Goal: Task Accomplishment & Management: Manage account settings

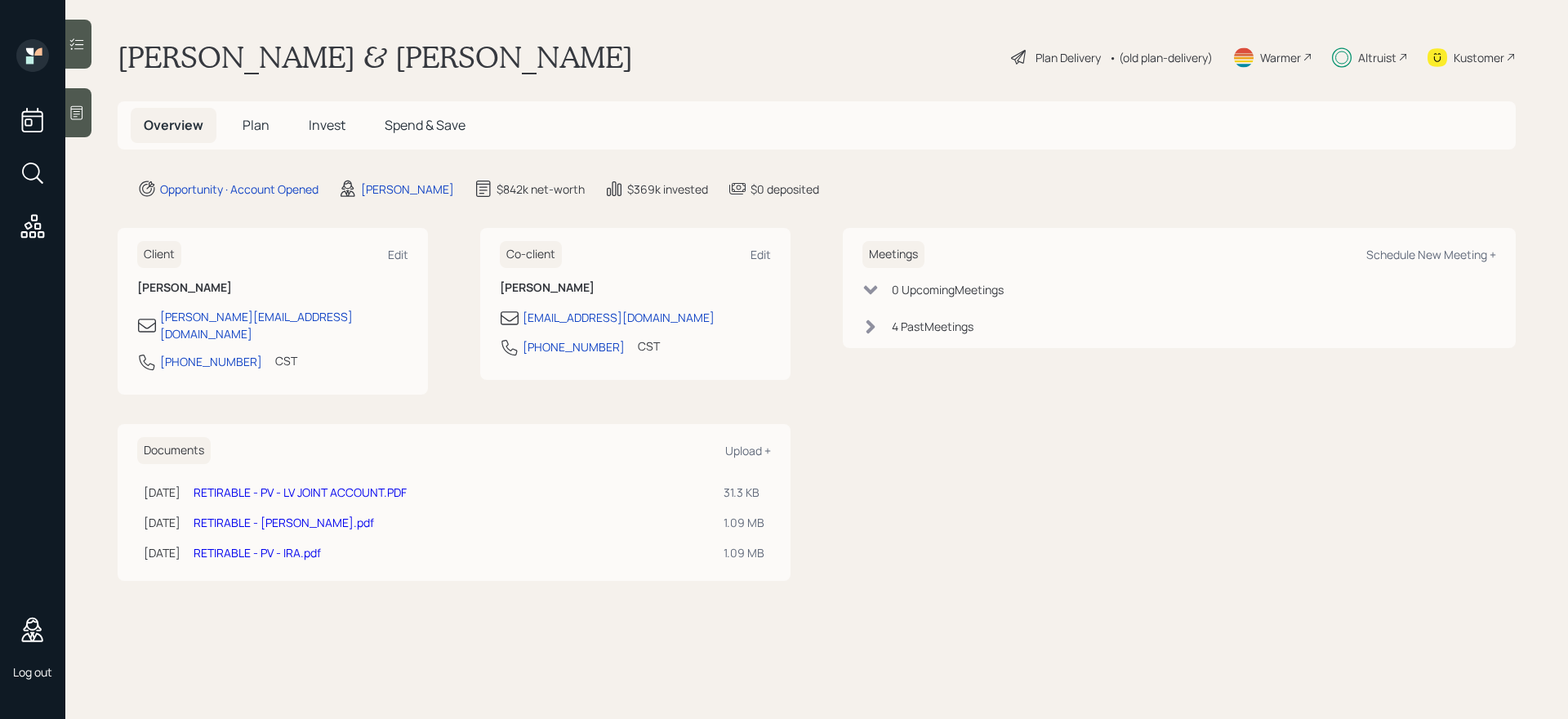
click at [339, 114] on h5 "Invest" at bounding box center [327, 125] width 63 height 35
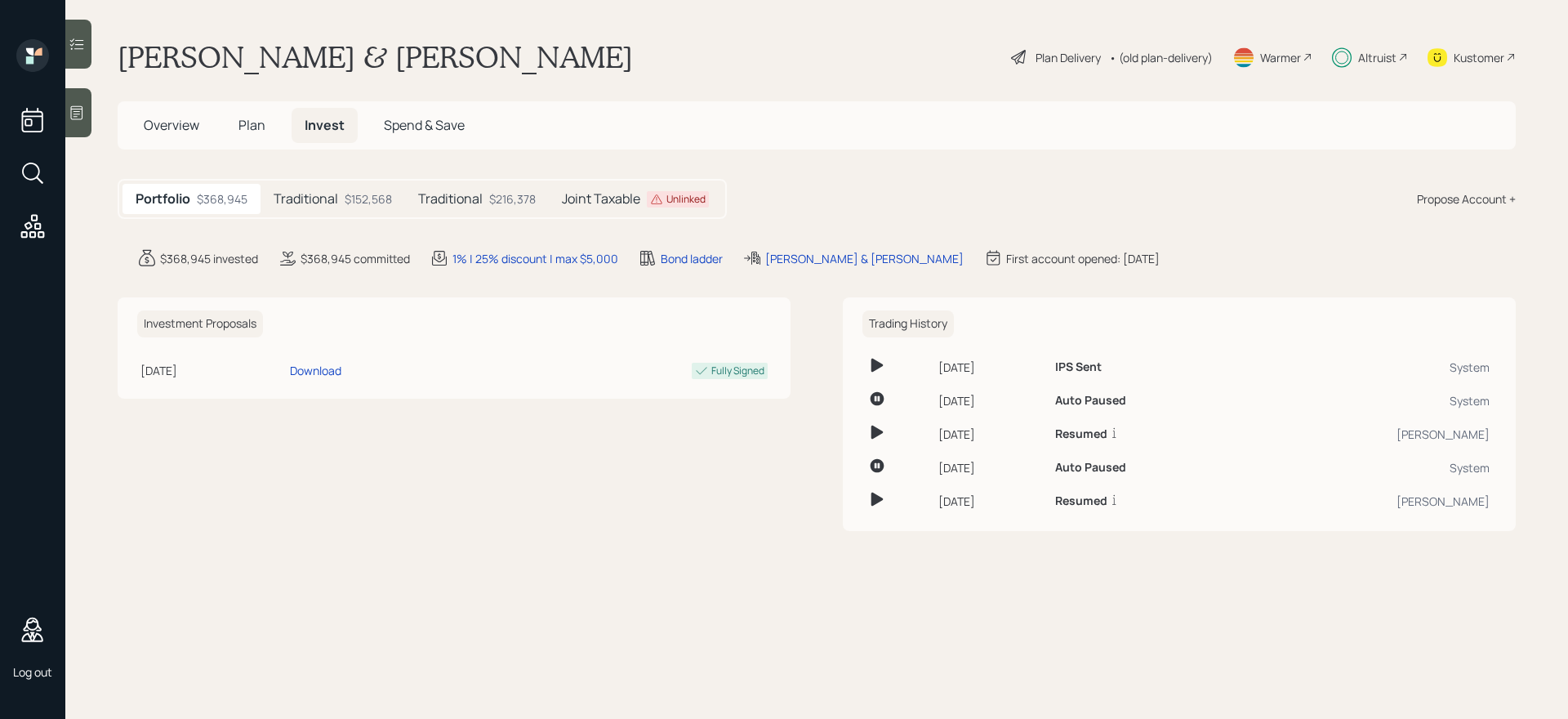
click at [601, 200] on h5 "Joint Taxable" at bounding box center [600, 200] width 78 height 16
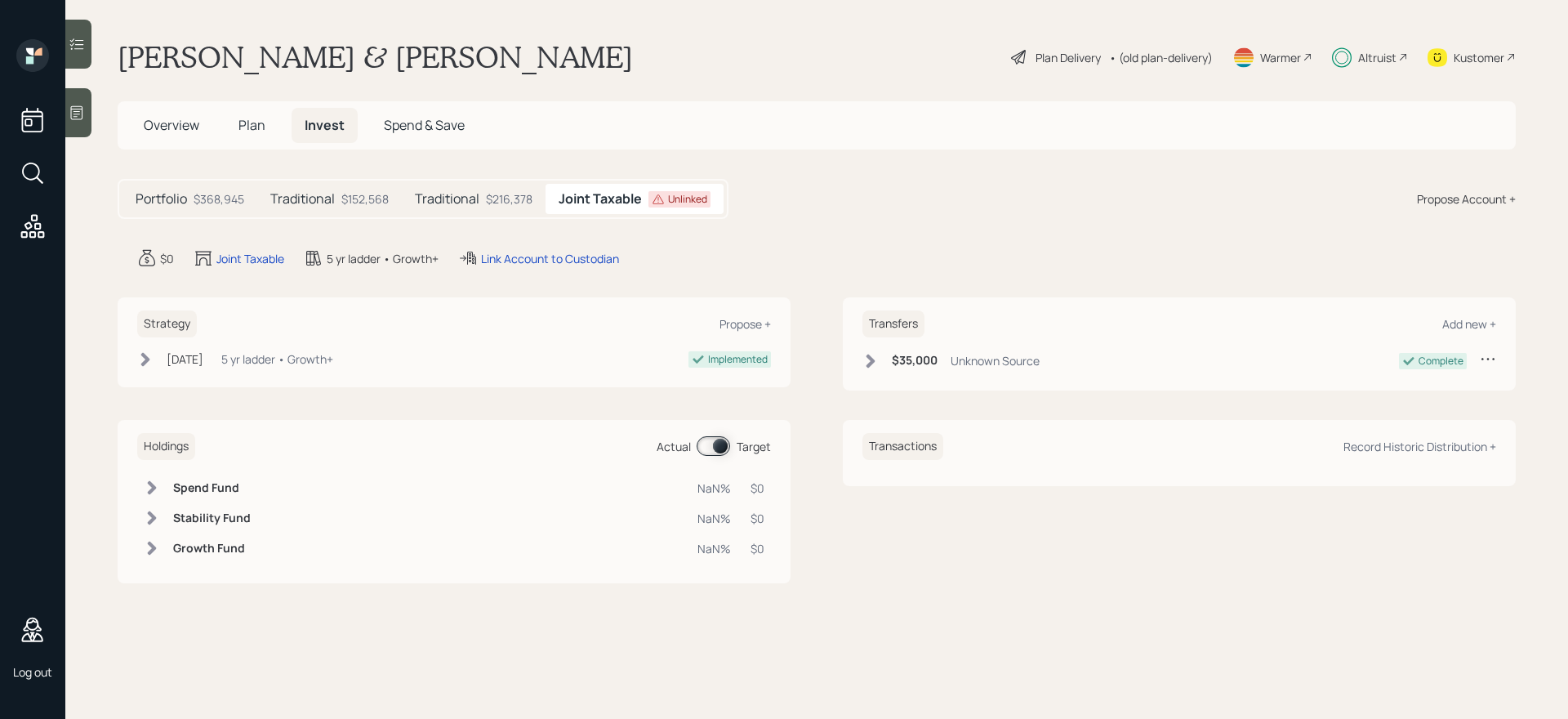
click at [76, 49] on icon at bounding box center [77, 45] width 14 height 12
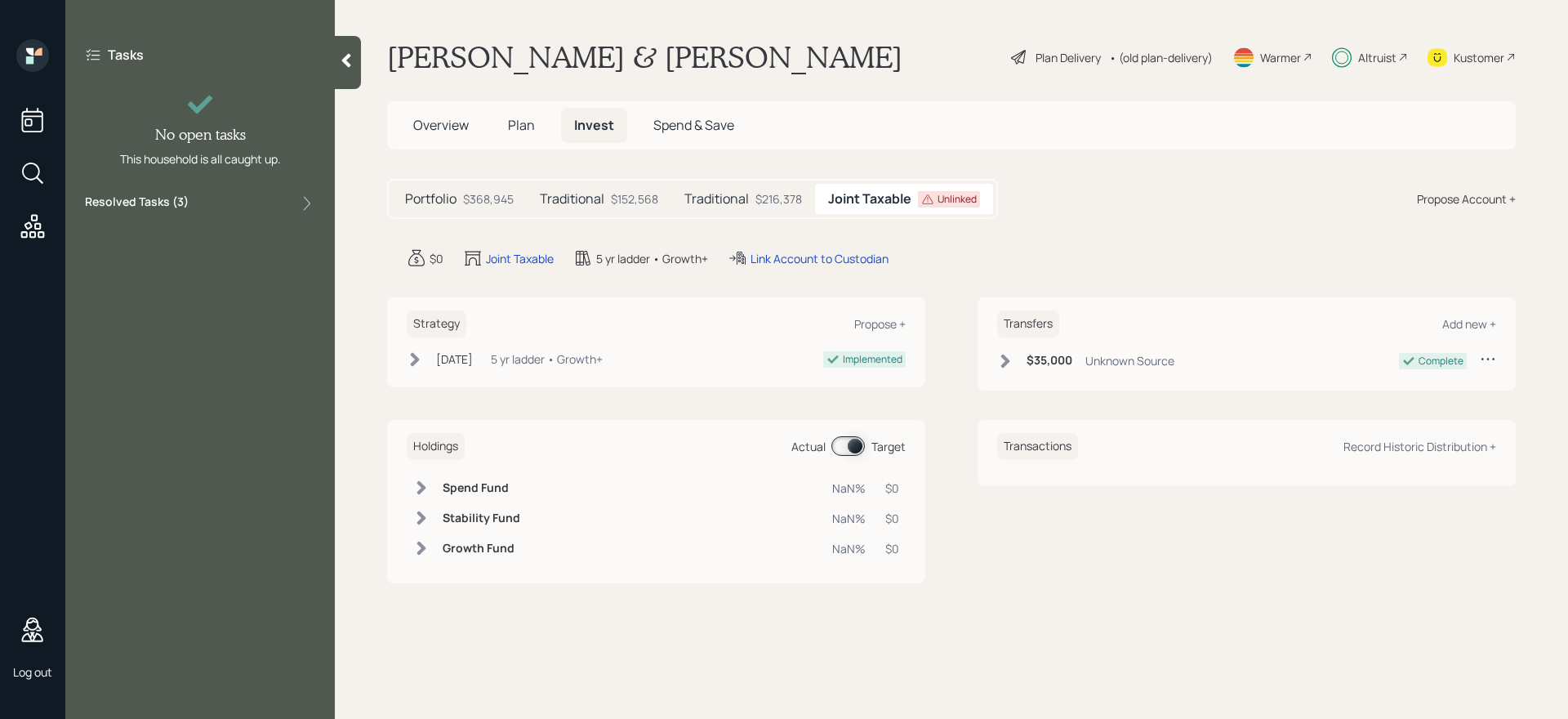
click at [232, 207] on div "Resolved Tasks ( 3 )" at bounding box center [200, 204] width 230 height 20
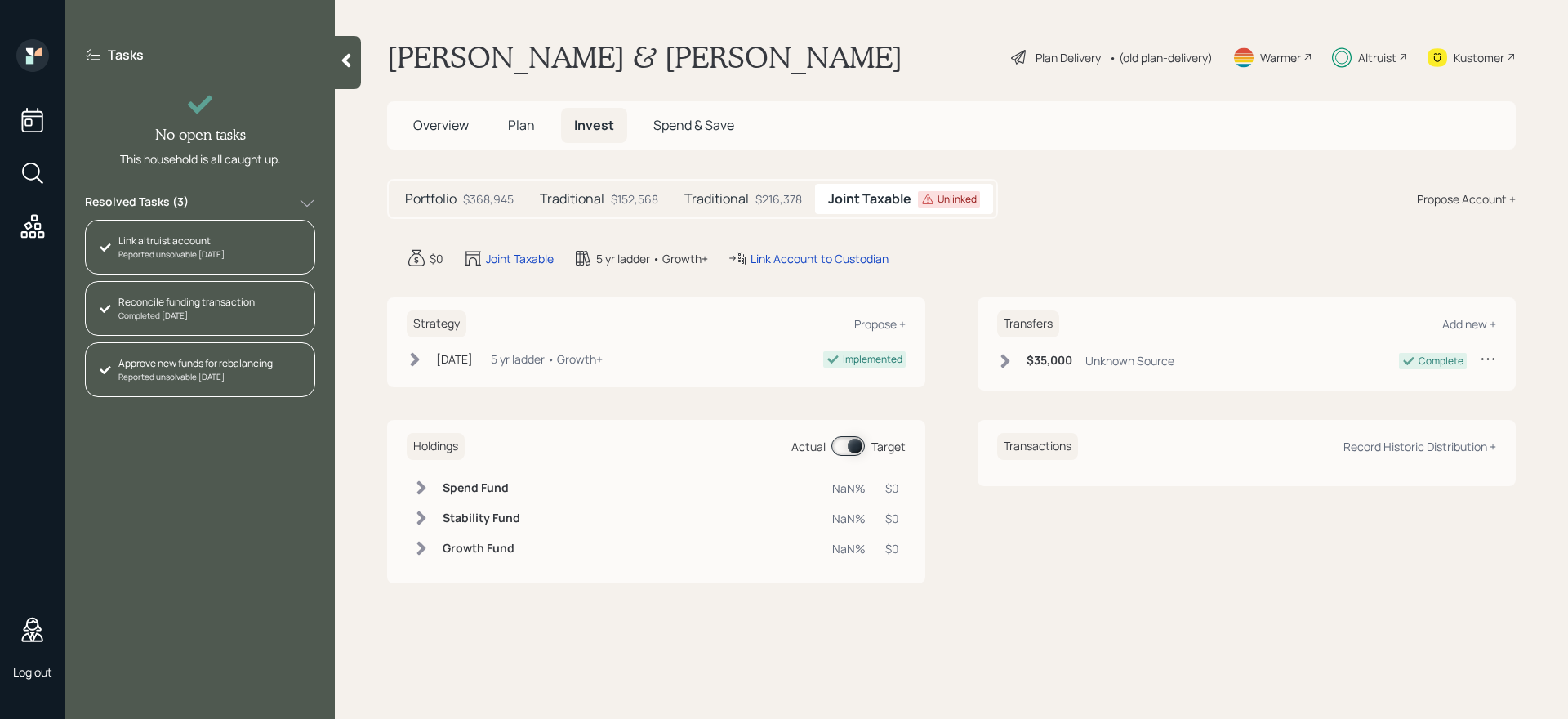
click at [250, 375] on div "Reported unsolvable [DATE]" at bounding box center [195, 377] width 154 height 12
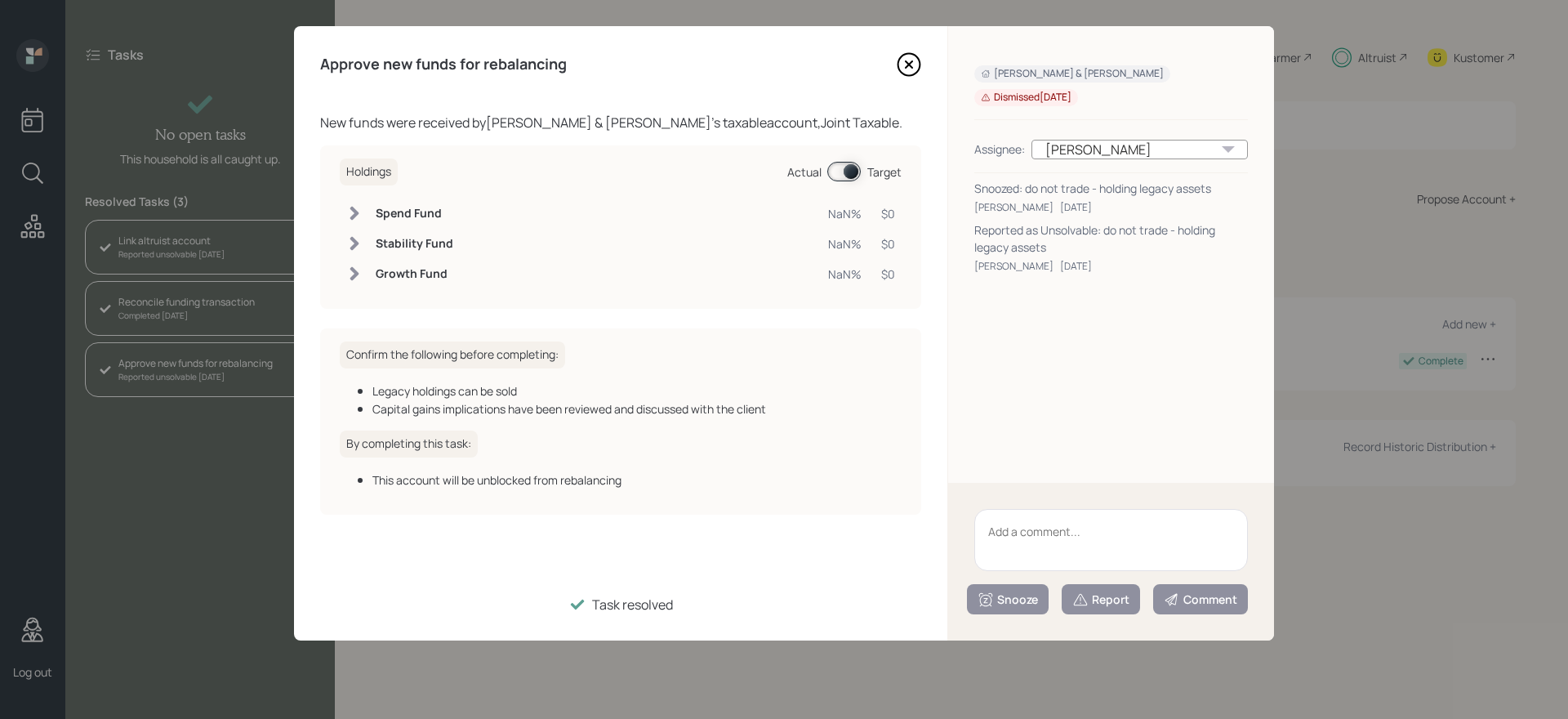
click at [906, 69] on icon at bounding box center [908, 65] width 25 height 25
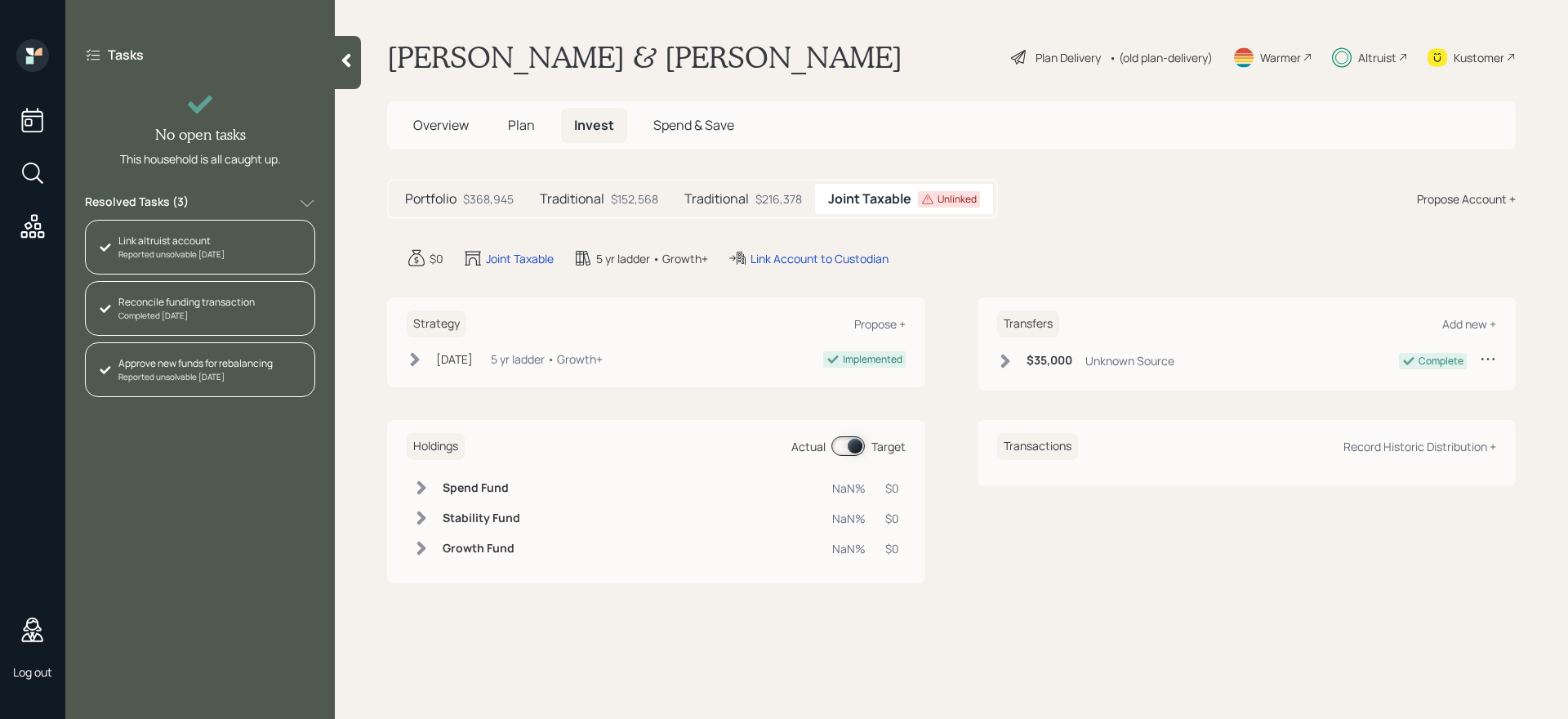
click at [309, 199] on icon at bounding box center [307, 204] width 16 height 16
